Goal: Task Accomplishment & Management: Manage account settings

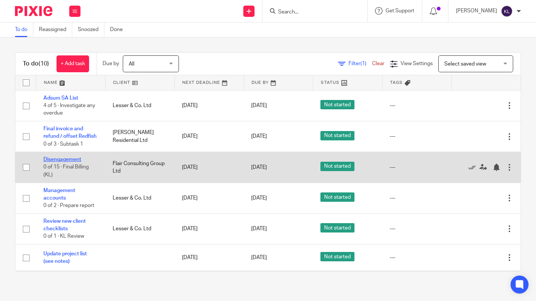
click at [65, 162] on link "Disengagement" at bounding box center [62, 159] width 38 height 5
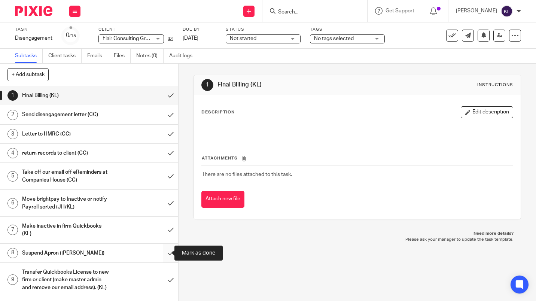
click at [165, 250] on input "submit" at bounding box center [89, 253] width 178 height 19
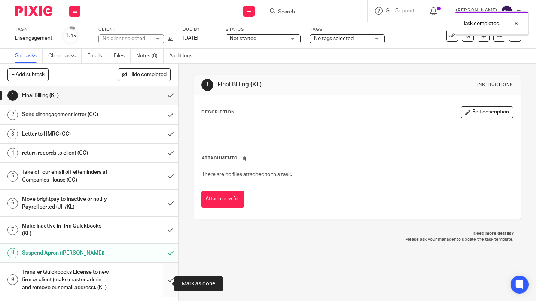
click at [164, 279] on input "submit" at bounding box center [89, 280] width 178 height 34
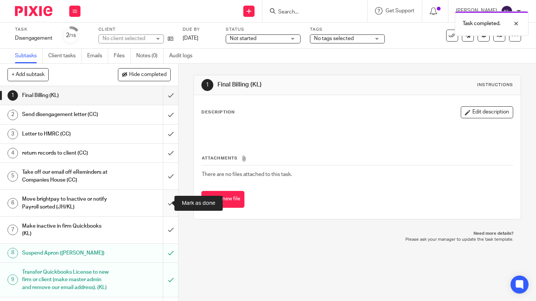
click at [164, 203] on input "submit" at bounding box center [89, 203] width 178 height 27
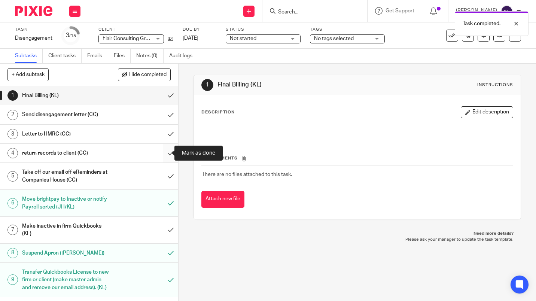
click at [166, 149] on input "submit" at bounding box center [89, 153] width 178 height 19
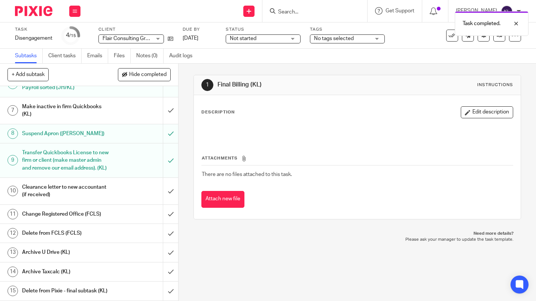
scroll to position [135, 0]
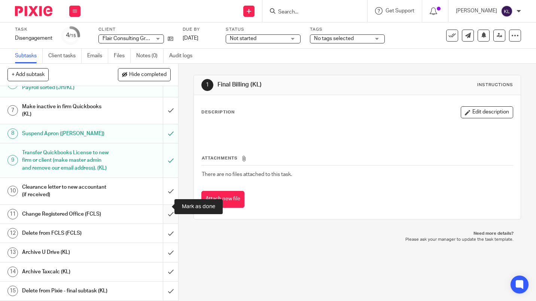
click at [166, 205] on input "submit" at bounding box center [89, 214] width 178 height 19
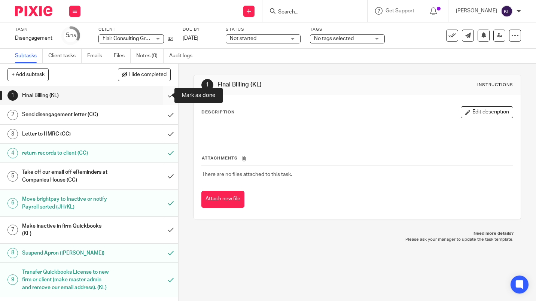
click at [162, 96] on input "submit" at bounding box center [89, 95] width 178 height 19
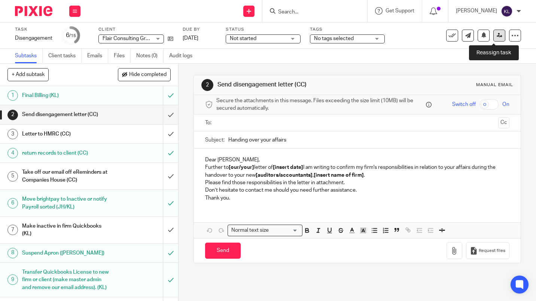
click at [494, 38] on link at bounding box center [500, 36] width 12 height 12
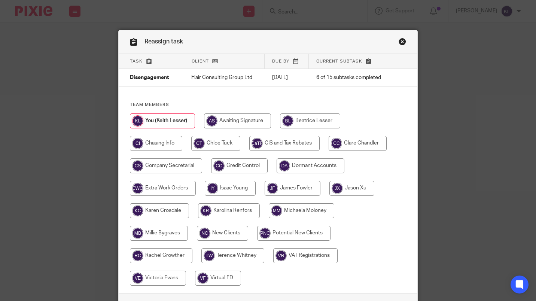
click at [366, 149] on input "radio" at bounding box center [358, 143] width 58 height 15
radio input "true"
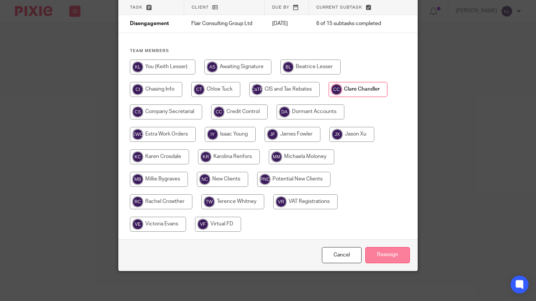
click at [392, 258] on input "Reassign" at bounding box center [388, 255] width 45 height 16
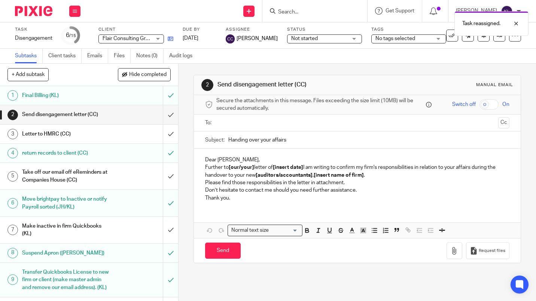
click at [173, 39] on icon at bounding box center [171, 39] width 6 height 6
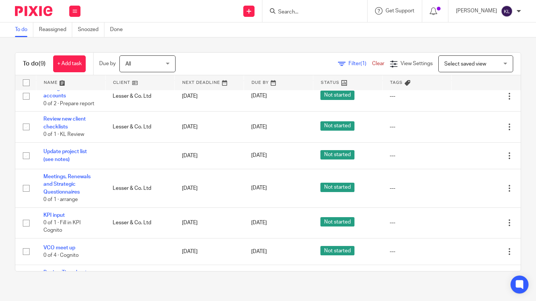
scroll to position [72, 0]
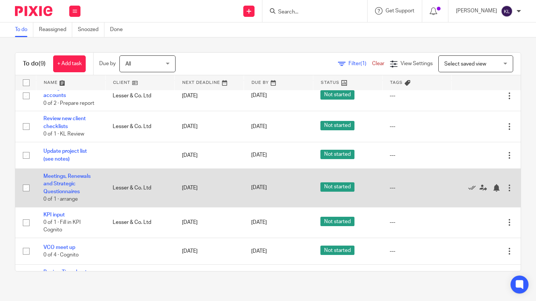
click at [424, 208] on td "---" at bounding box center [416, 188] width 69 height 39
click at [469, 192] on icon at bounding box center [472, 187] width 7 height 7
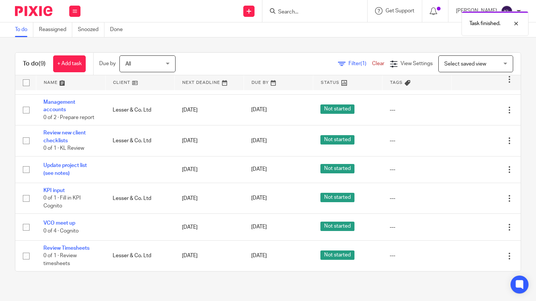
scroll to position [65, 0]
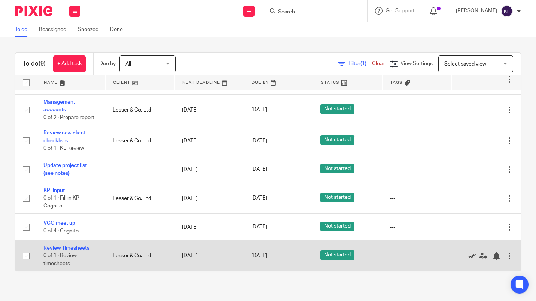
click at [469, 255] on icon at bounding box center [472, 255] width 7 height 7
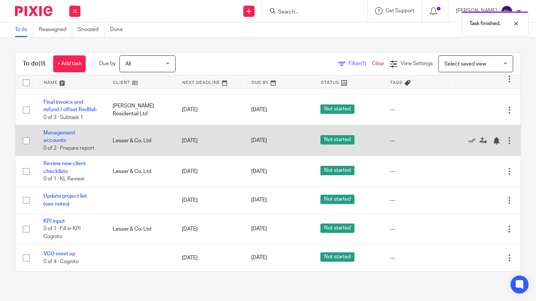
scroll to position [0, 0]
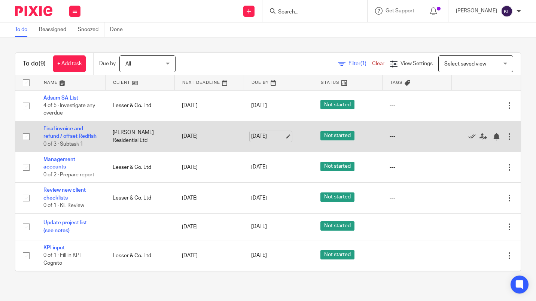
click at [260, 140] on link "[DATE]" at bounding box center [268, 137] width 34 height 8
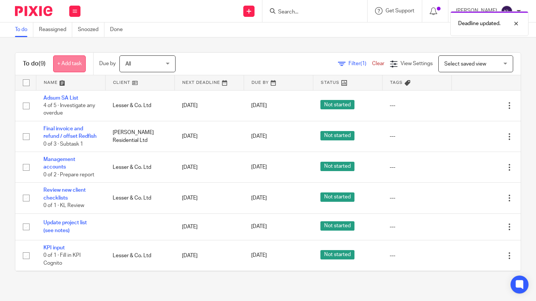
click at [70, 70] on link "+ Add task" at bounding box center [69, 63] width 33 height 17
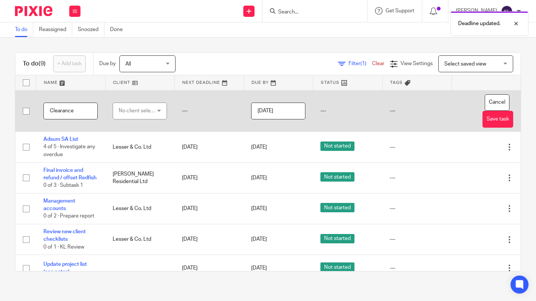
type input "Clearance"
click at [133, 112] on div "No client selected" at bounding box center [138, 111] width 38 height 16
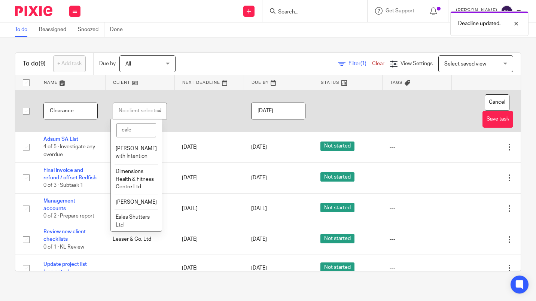
type input "eales"
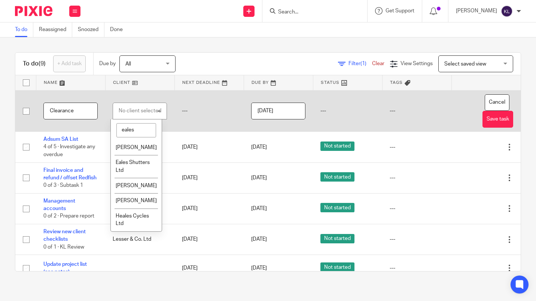
scroll to position [7, 0]
click at [137, 162] on li "Eales Shutters Ltd" at bounding box center [136, 166] width 51 height 23
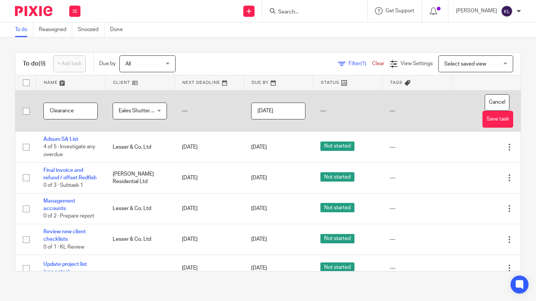
click at [275, 112] on input "2025-08-11" at bounding box center [278, 111] width 54 height 17
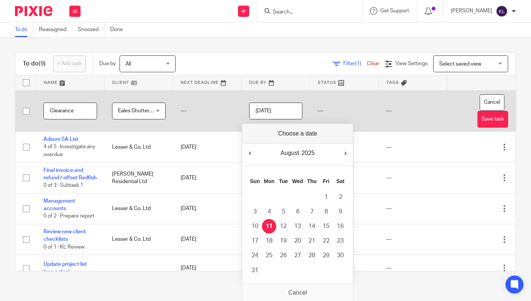
type input "2025-08-12"
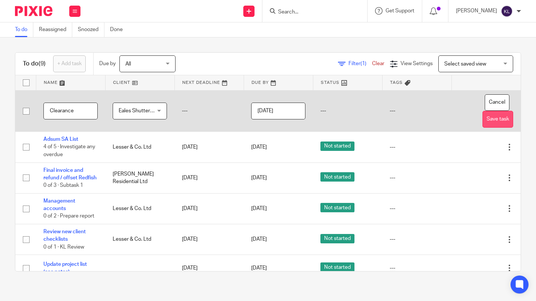
click at [484, 118] on button "Save task" at bounding box center [498, 119] width 31 height 17
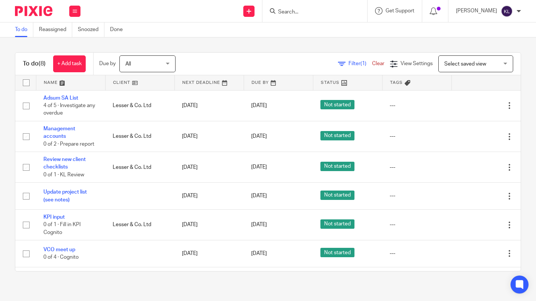
scroll to position [61, 0]
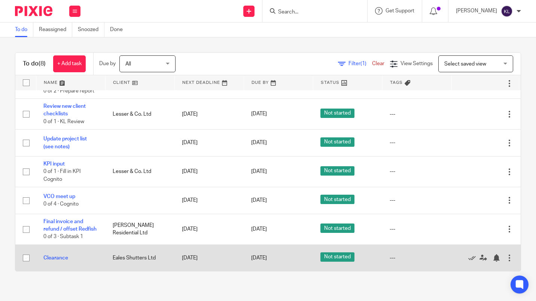
click at [483, 262] on div "Edit task Delete" at bounding box center [486, 258] width 54 height 19
click at [493, 260] on div at bounding box center [496, 257] width 7 height 7
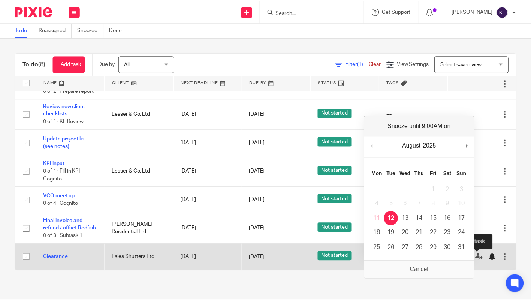
scroll to position [34, 0]
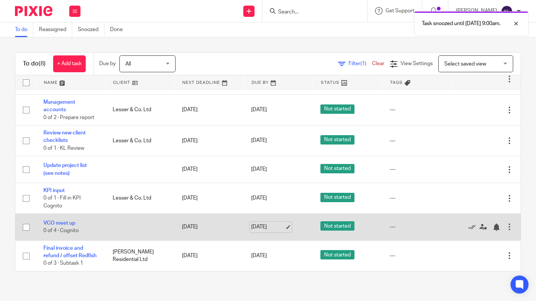
click at [259, 223] on link "11 Aug 2025" at bounding box center [268, 227] width 34 height 8
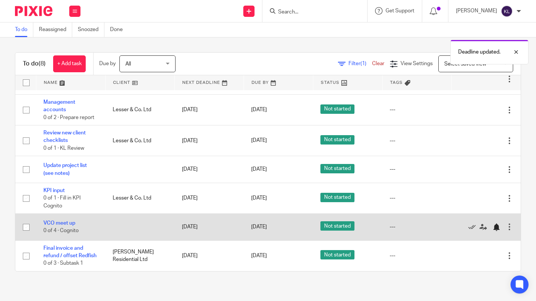
click at [493, 224] on div at bounding box center [496, 227] width 7 height 7
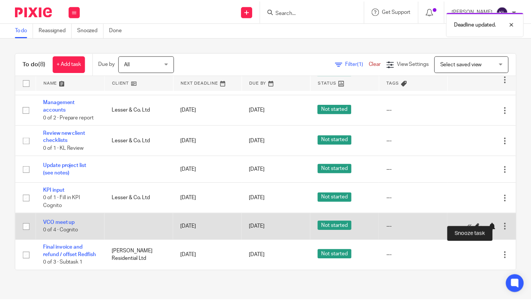
scroll to position [7, 0]
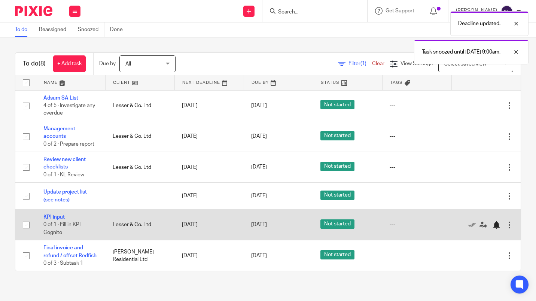
click at [493, 221] on div at bounding box center [496, 224] width 7 height 7
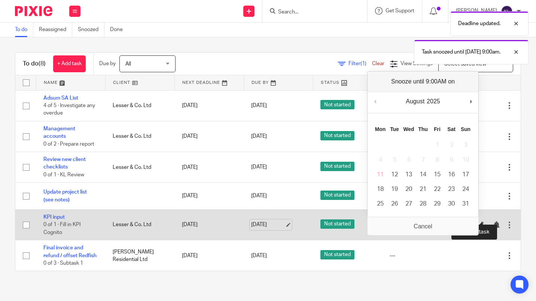
click at [269, 221] on link "[DATE]" at bounding box center [268, 225] width 34 height 8
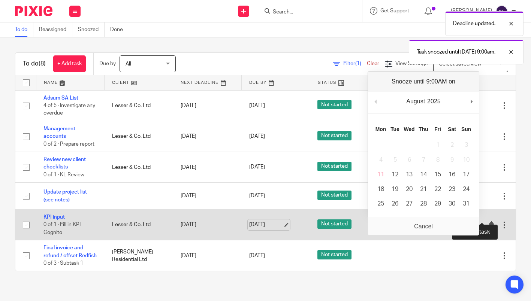
scroll to position [15, 0]
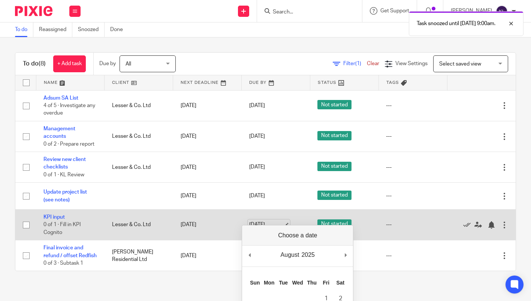
click at [269, 221] on link "[DATE]" at bounding box center [266, 225] width 34 height 8
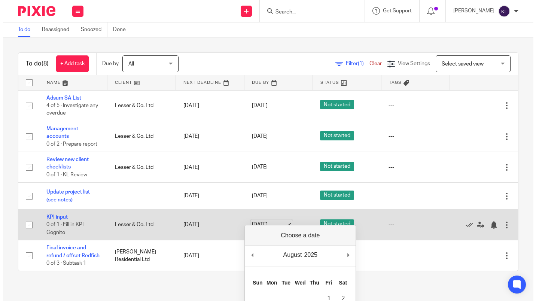
scroll to position [0, 0]
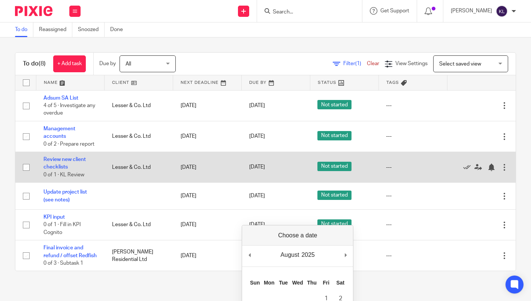
click at [498, 183] on td "Edit task Delete" at bounding box center [481, 167] width 69 height 31
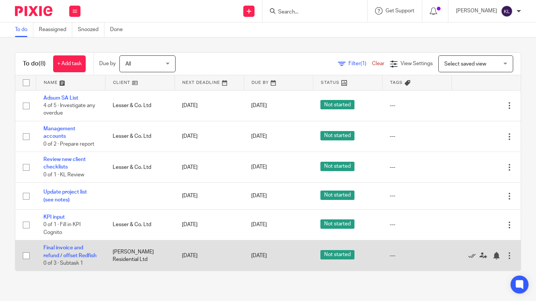
click at [506, 260] on div at bounding box center [509, 255] width 7 height 7
click at [493, 260] on div at bounding box center [496, 255] width 7 height 7
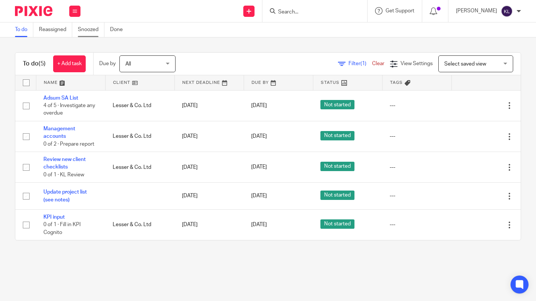
click at [91, 31] on link "Snoozed" at bounding box center [91, 29] width 27 height 15
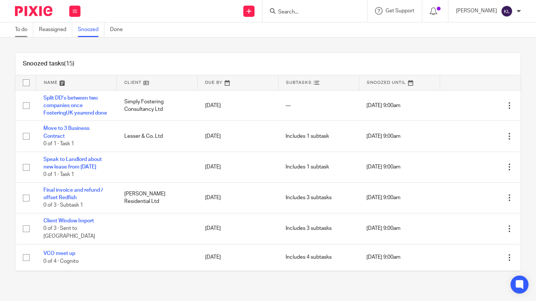
click at [21, 30] on link "To do" at bounding box center [24, 29] width 18 height 15
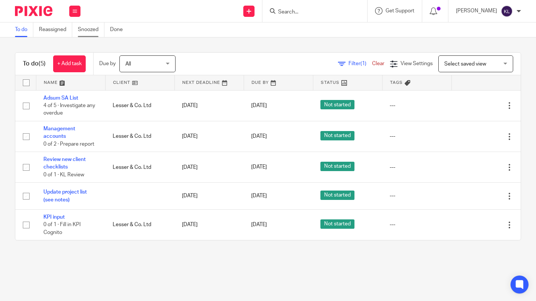
click at [85, 30] on link "Snoozed" at bounding box center [91, 29] width 27 height 15
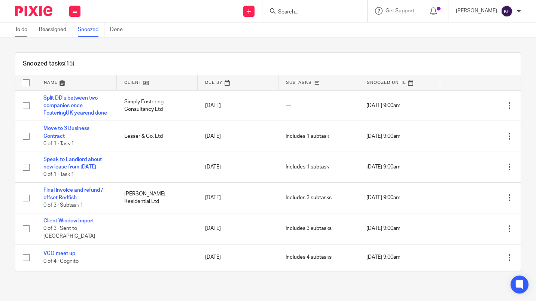
click at [19, 31] on link "To do" at bounding box center [24, 29] width 18 height 15
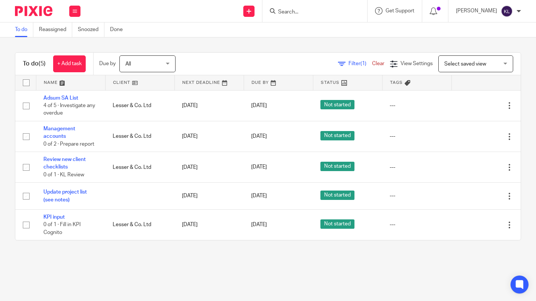
click at [317, 13] on input "Search" at bounding box center [311, 12] width 67 height 7
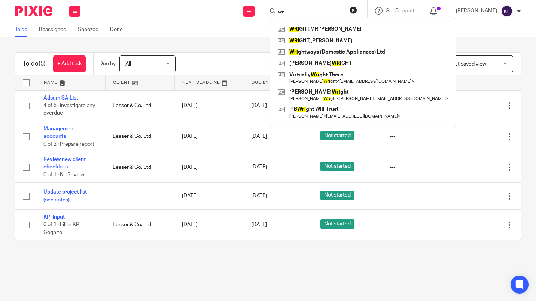
type input "w"
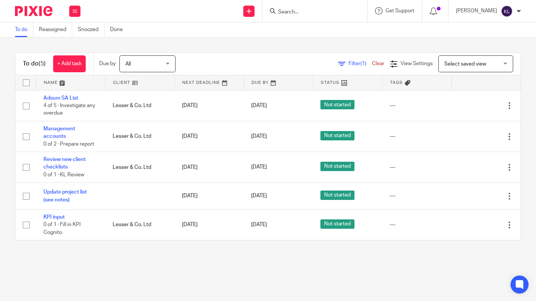
click at [435, 254] on div "To do (5) + Add task Due by All All [DATE] [DATE] This week Next week This mont…" at bounding box center [268, 146] width 536 height 218
